Goal: Task Accomplishment & Management: Manage account settings

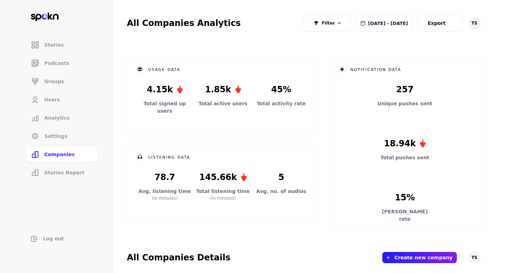
scroll to position [251, 0]
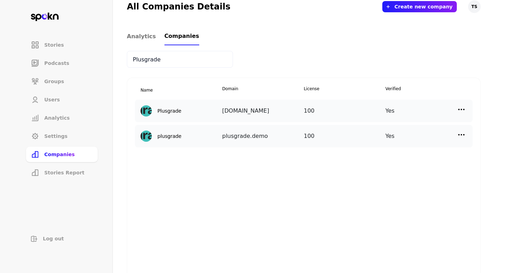
click at [461, 111] on img at bounding box center [461, 109] width 8 height 8
click at [406, 142] on p "Manage Users" at bounding box center [398, 141] width 35 height 8
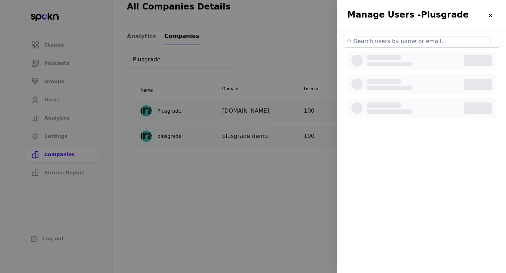
select select "3"
select select "2"
select select "3"
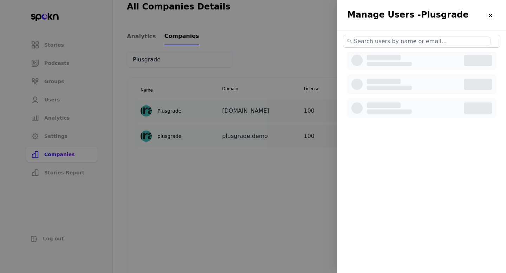
select select "3"
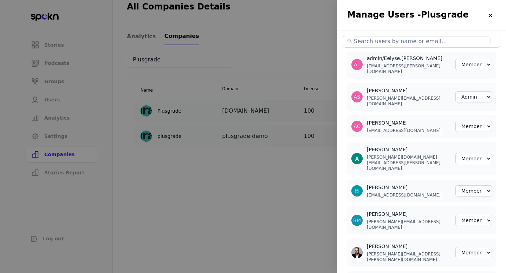
click at [411, 43] on input "text" at bounding box center [421, 41] width 137 height 9
paste input "[EMAIL_ADDRESS][PERSON_NAME][DOMAIN_NAME]"
type input "[EMAIL_ADDRESS][PERSON_NAME][DOMAIN_NAME]"
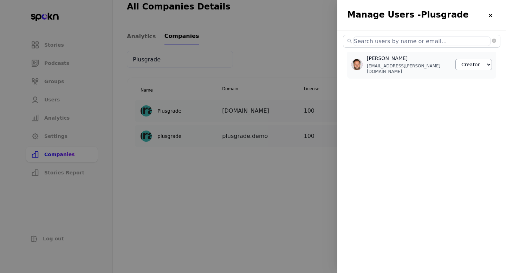
select select "3"
select select "2"
select select "3"
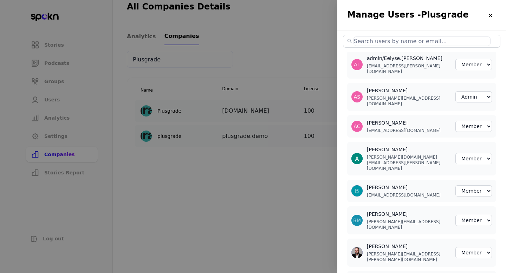
paste input "[EMAIL_ADDRESS][PERSON_NAME][DOMAIN_NAME]"
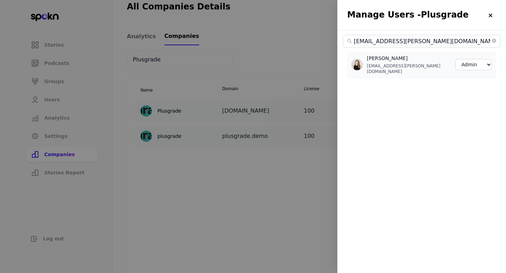
type input "[EMAIL_ADDRESS][PERSON_NAME][DOMAIN_NAME]"
click at [473, 62] on select "Member Creator Admin" at bounding box center [473, 64] width 37 height 11
select select "3"
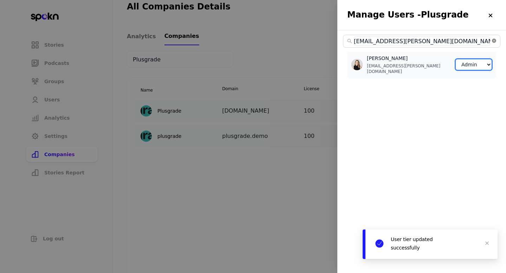
click at [492, 40] on icon "close-circle" at bounding box center [494, 41] width 4 height 4
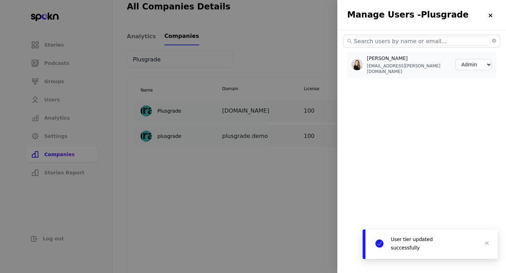
select select "3"
select select "2"
select select "3"
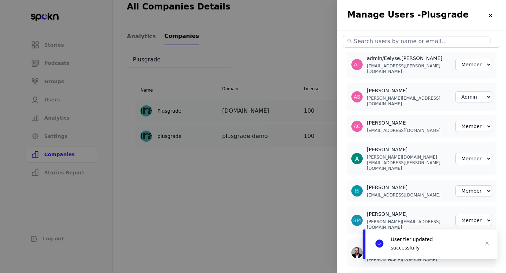
click at [475, 40] on input "text" at bounding box center [421, 41] width 137 height 9
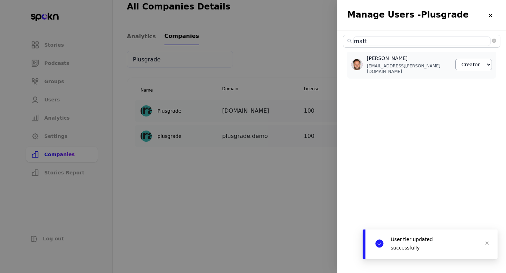
type input "matt"
click at [487, 60] on select "Member Creator Admin" at bounding box center [473, 64] width 37 height 11
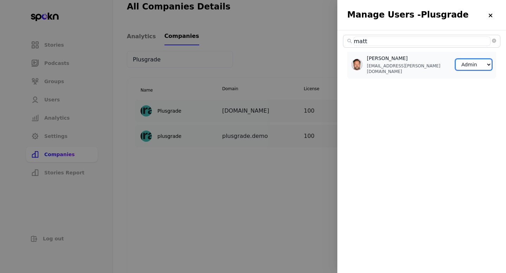
select select "2"
click at [495, 41] on icon "close-circle" at bounding box center [494, 41] width 4 height 4
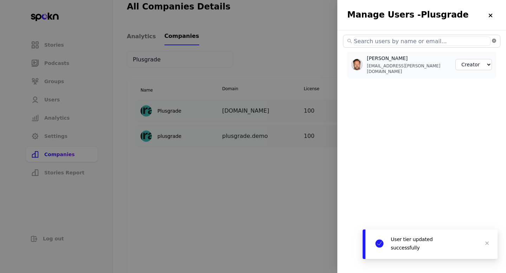
select select "3"
select select "2"
select select "3"
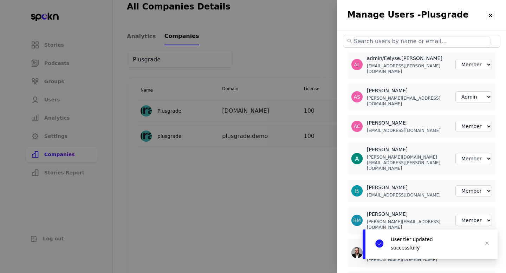
click at [288, 165] on div at bounding box center [253, 136] width 506 height 273
